Goal: Task Accomplishment & Management: Manage account settings

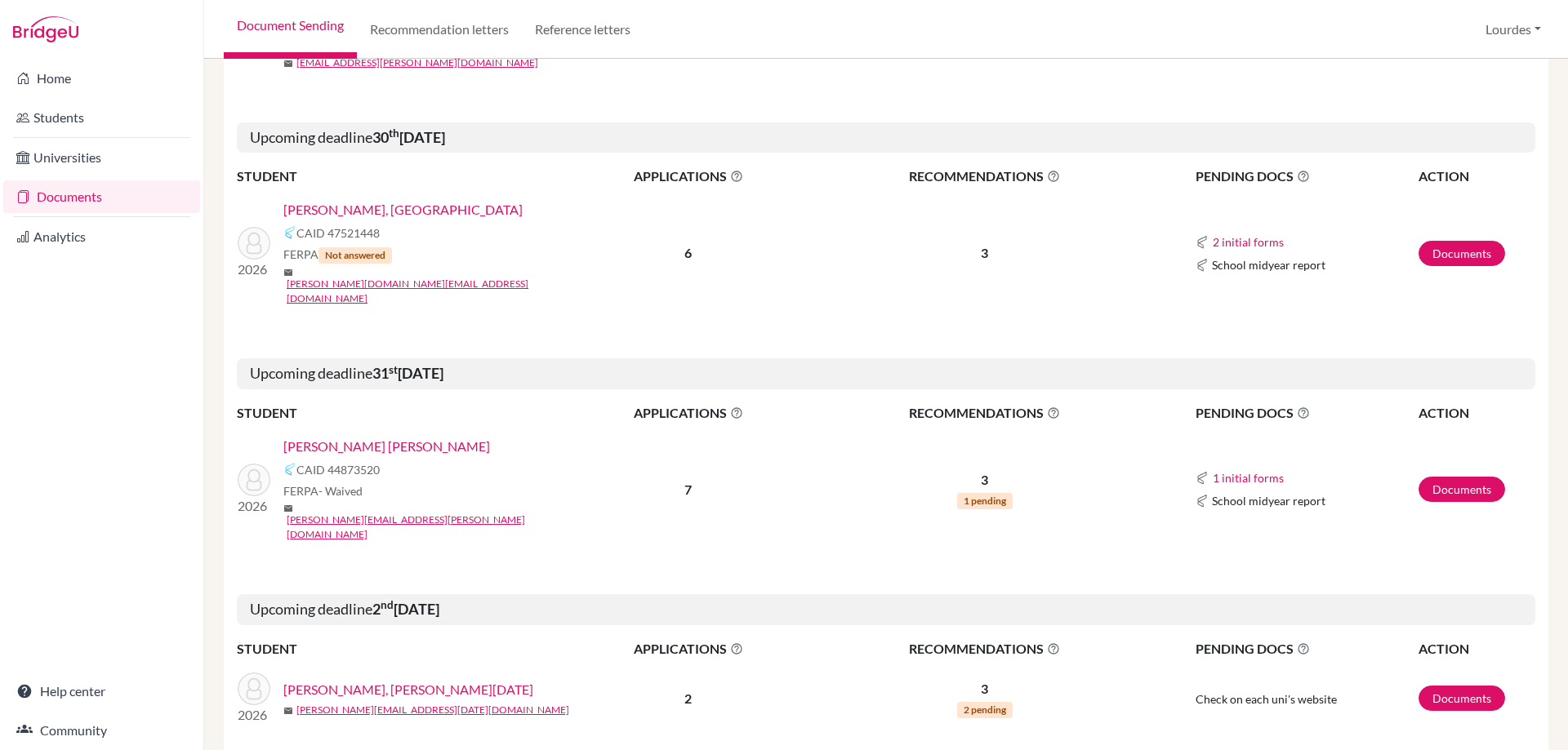
scroll to position [2637, 0]
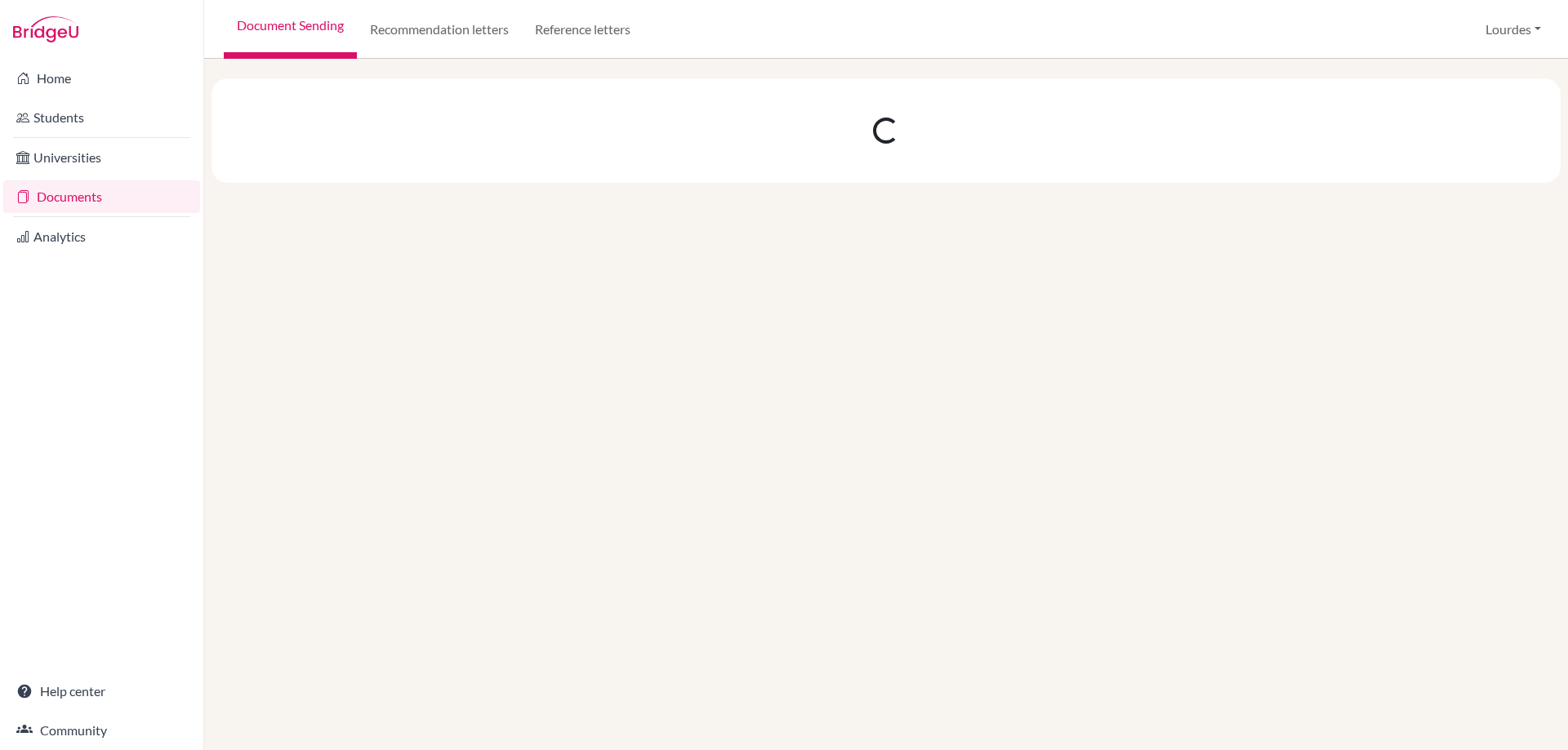
scroll to position [0, 0]
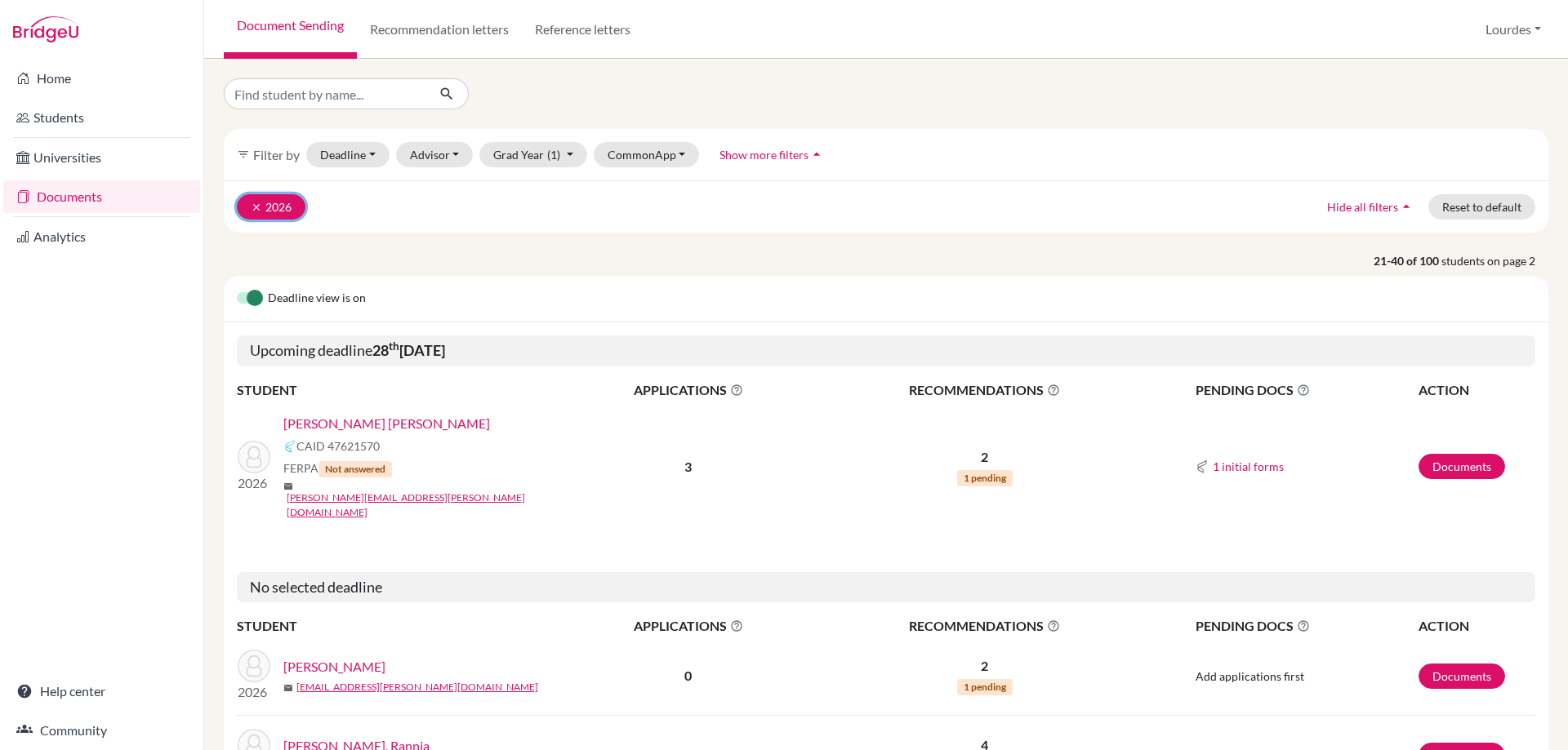
click at [263, 204] on button "clear 2026" at bounding box center [271, 207] width 68 height 25
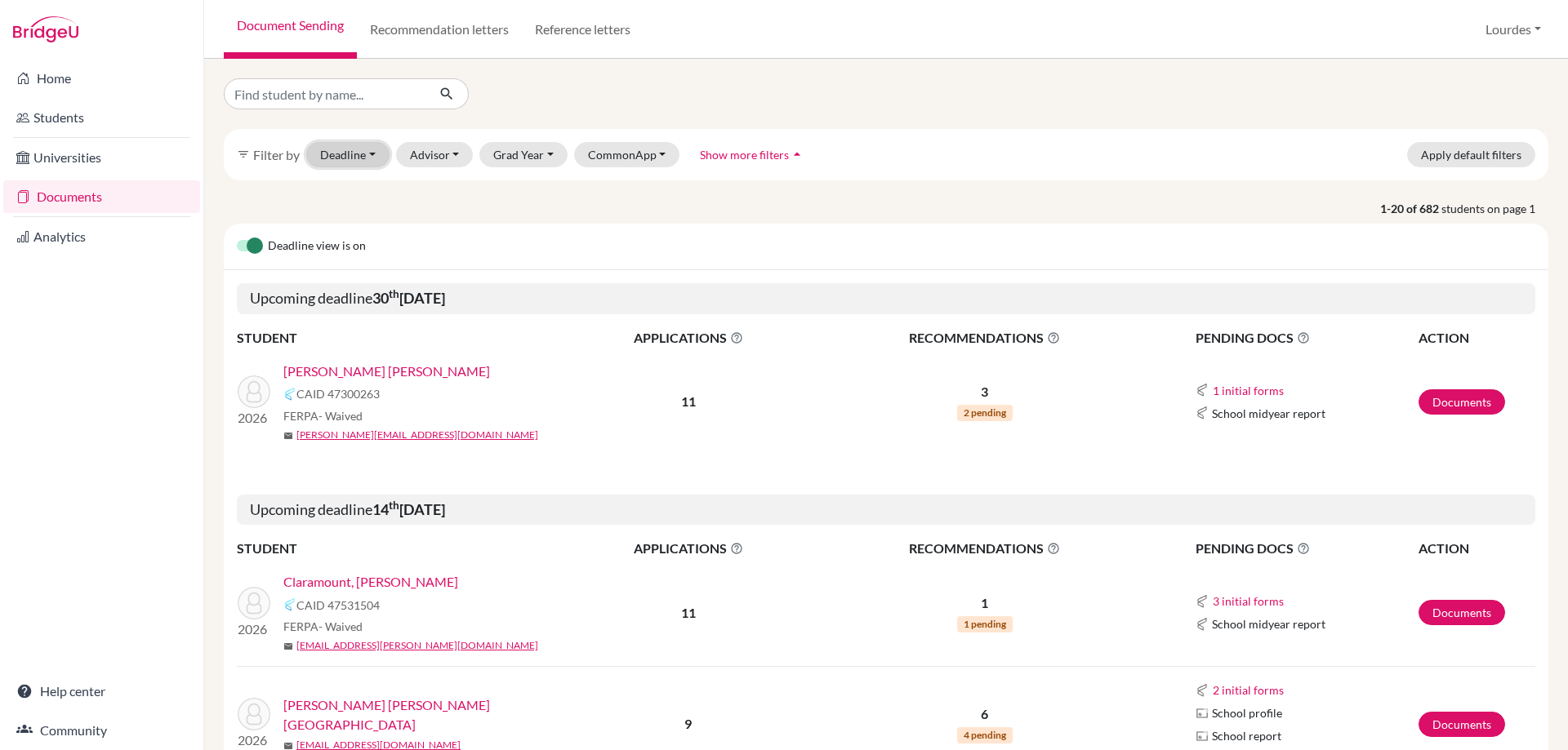
click at [366, 157] on button "Deadline - Select a date range Or double click for a single date selection [DAT…" at bounding box center [348, 154] width 83 height 25
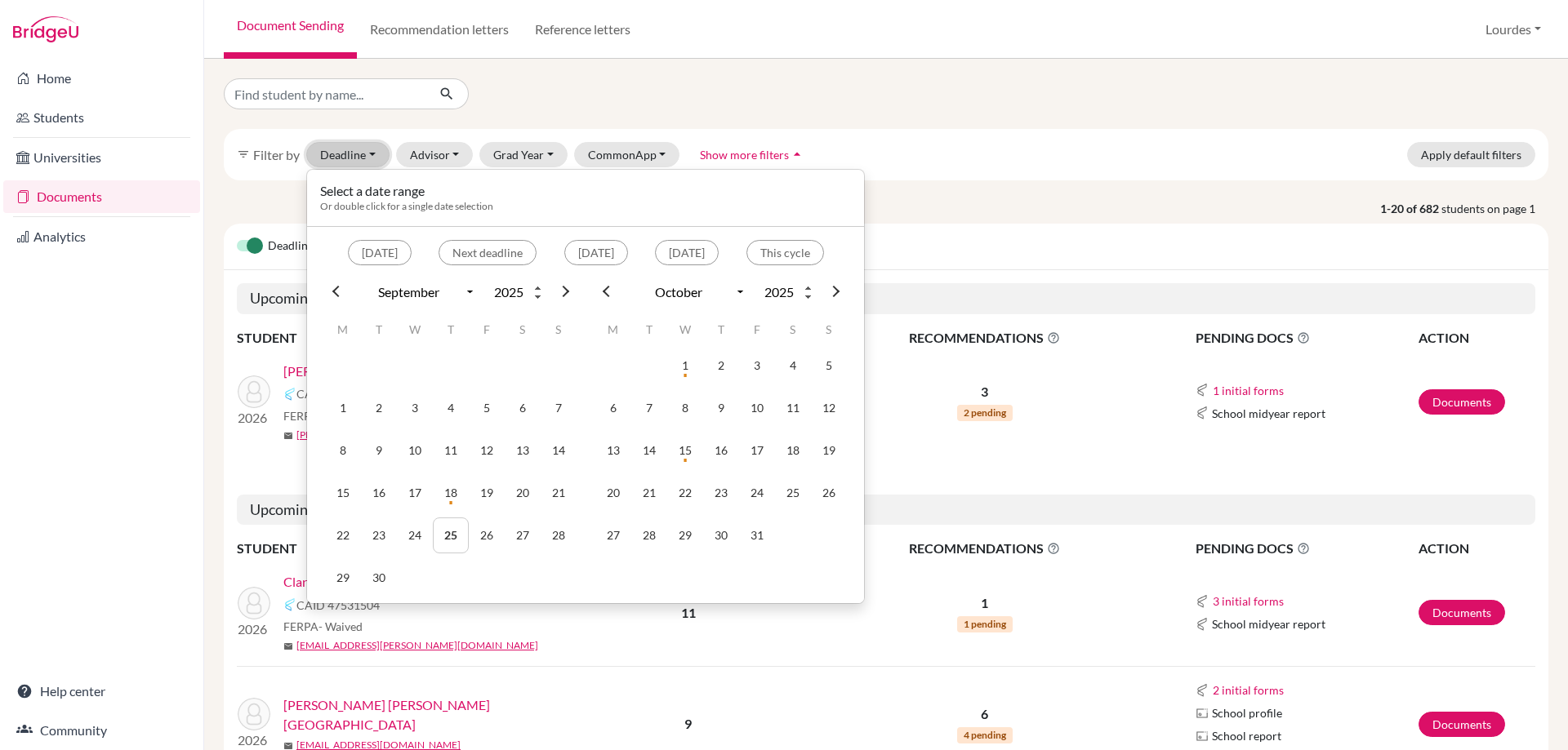
click at [366, 157] on button "Deadline - Select a date range Or double click for a single date selection [DAT…" at bounding box center [348, 154] width 83 height 25
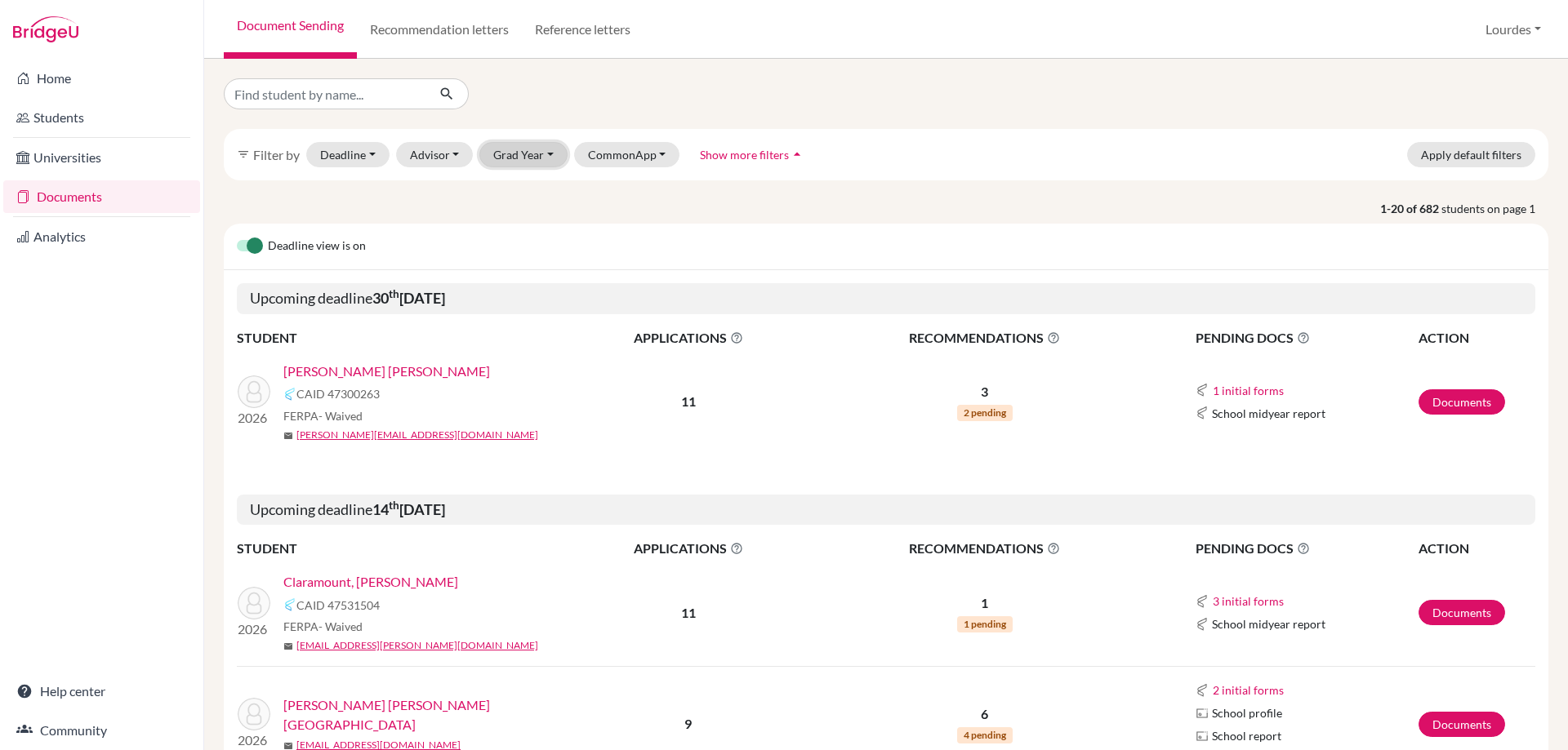
click at [539, 144] on button "Grad Year" at bounding box center [523, 154] width 88 height 25
click at [532, 193] on div "2026" at bounding box center [528, 189] width 57 height 19
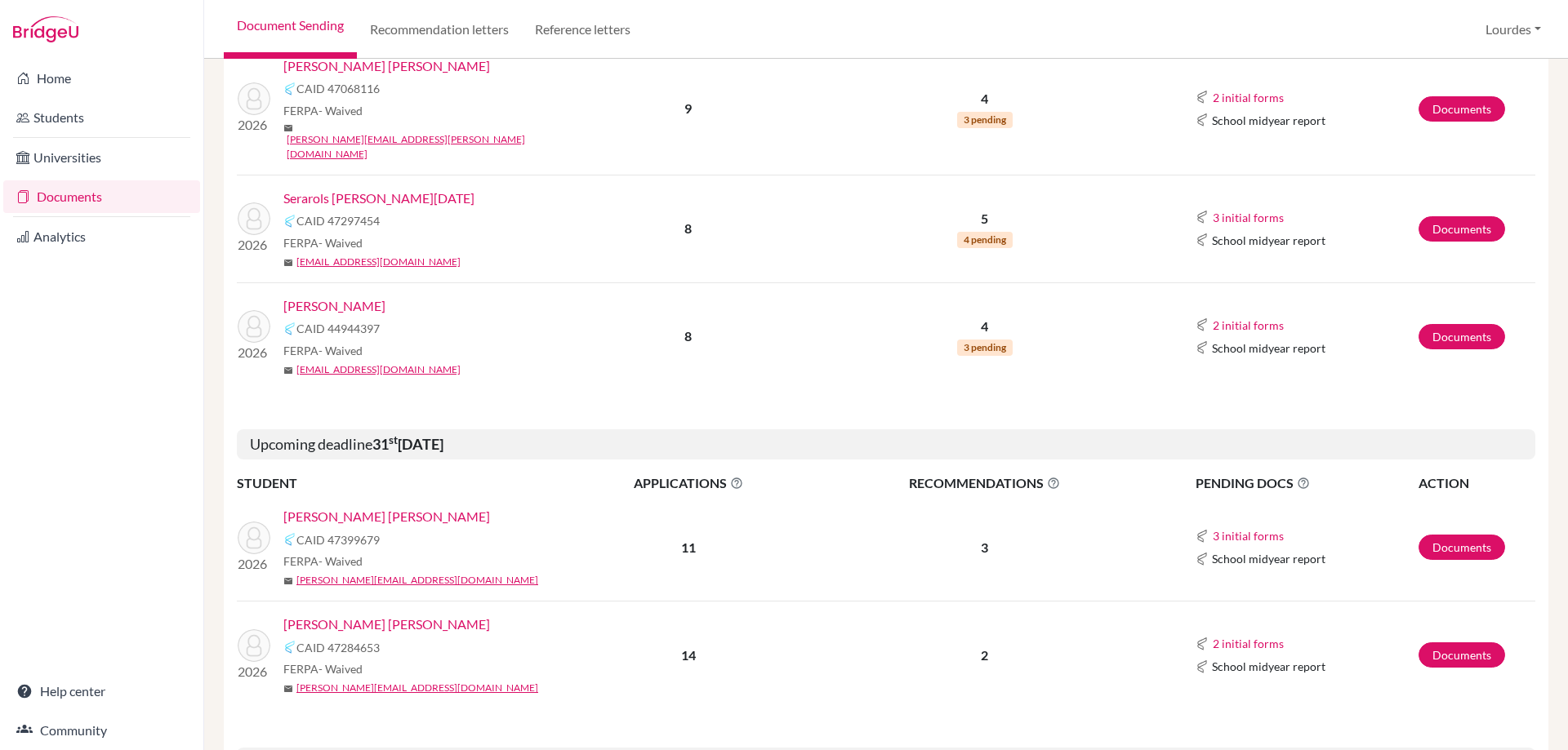
scroll to position [1877, 0]
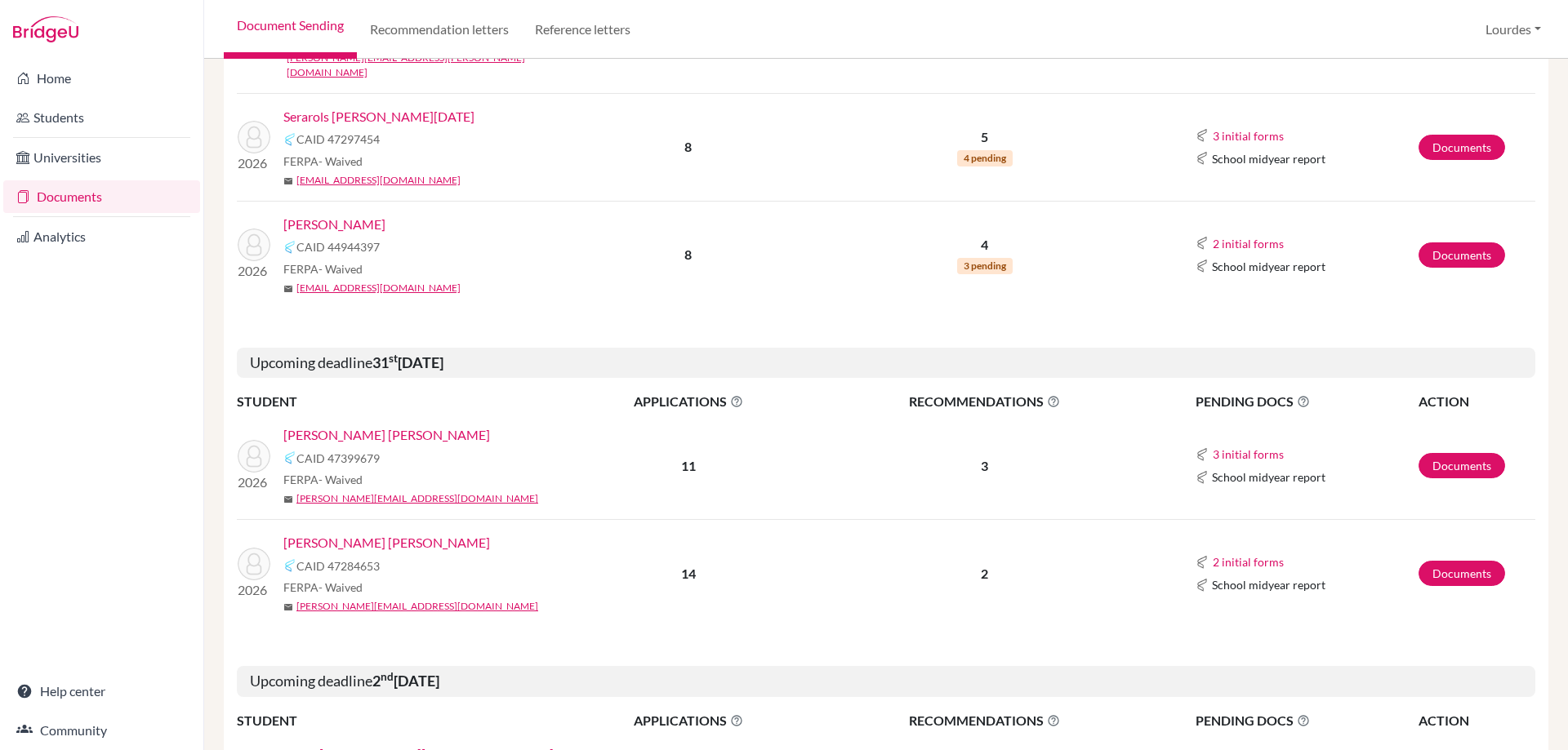
click at [446, 425] on link "[PERSON_NAME] [PERSON_NAME]" at bounding box center [387, 435] width 207 height 19
